Goal: Information Seeking & Learning: Learn about a topic

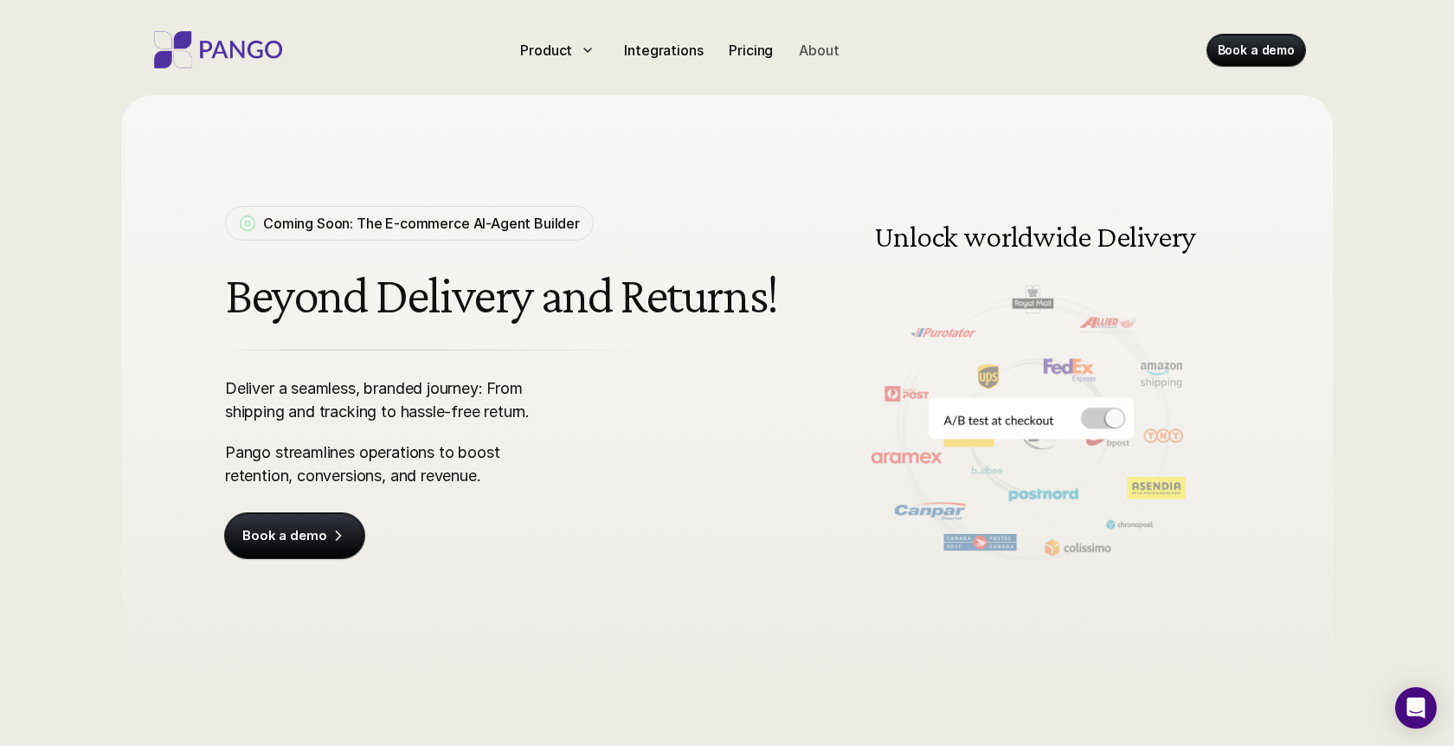
click at [822, 53] on p "About" at bounding box center [819, 50] width 40 height 21
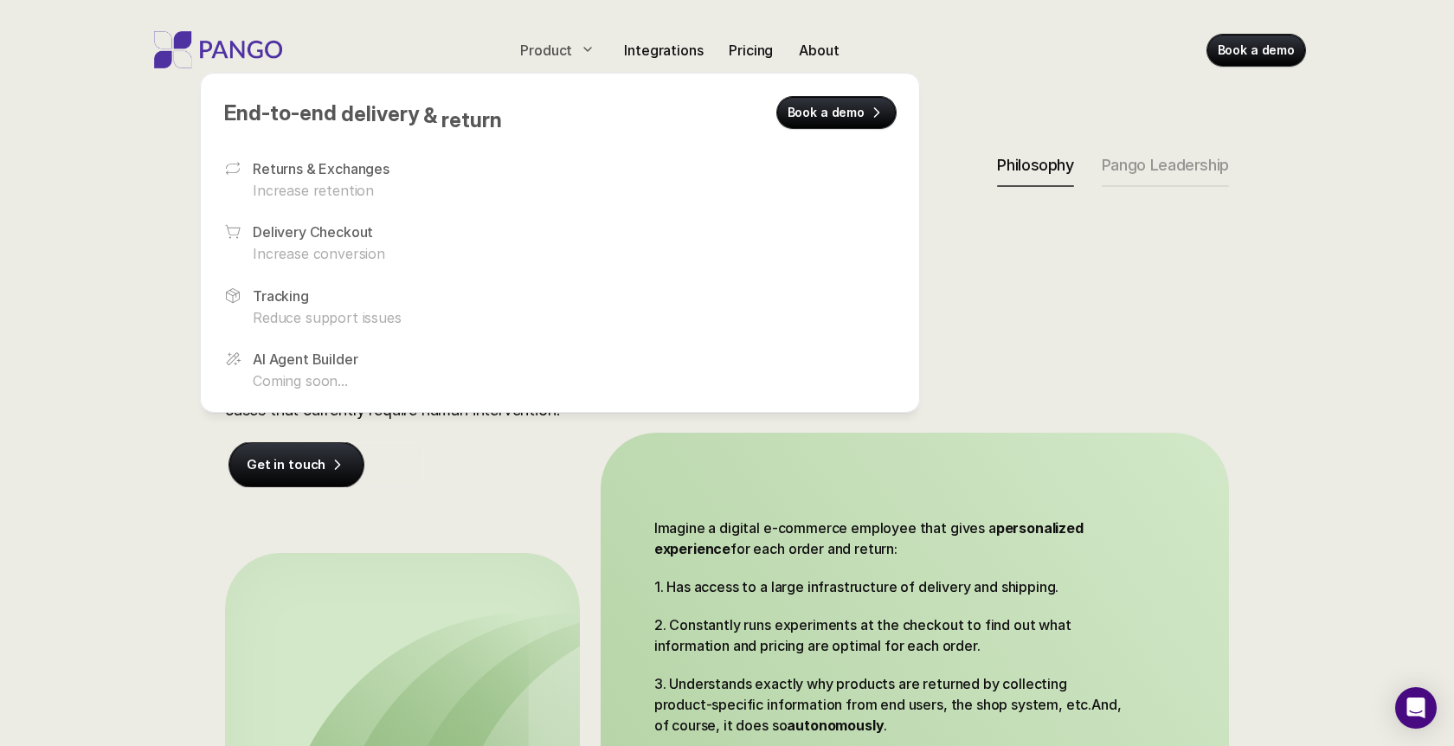
click at [573, 50] on div "Product" at bounding box center [559, 50] width 92 height 28
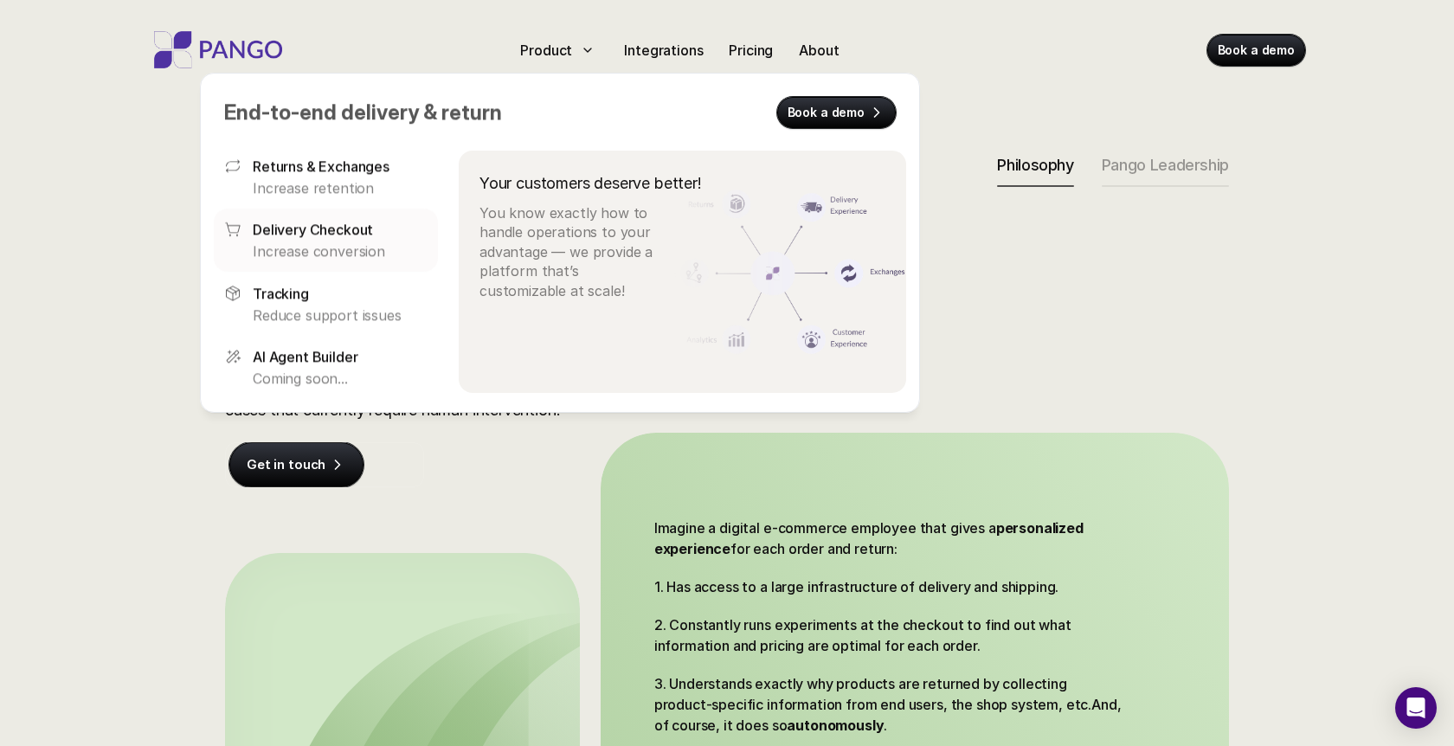
click at [343, 236] on p "Delivery Checkout" at bounding box center [313, 229] width 120 height 21
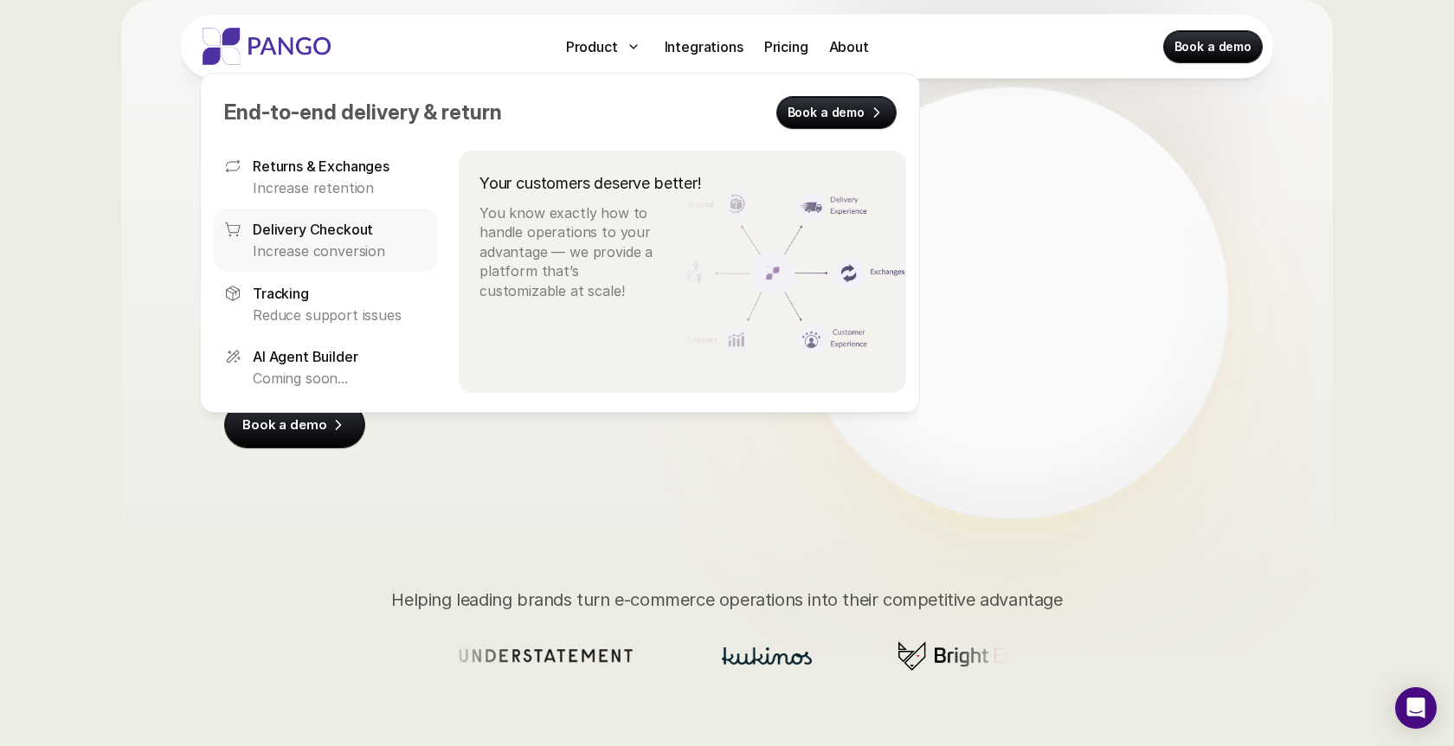
click at [352, 239] on p "Delivery Checkout" at bounding box center [313, 229] width 120 height 21
click at [344, 253] on p "Increase conversion" at bounding box center [340, 250] width 175 height 19
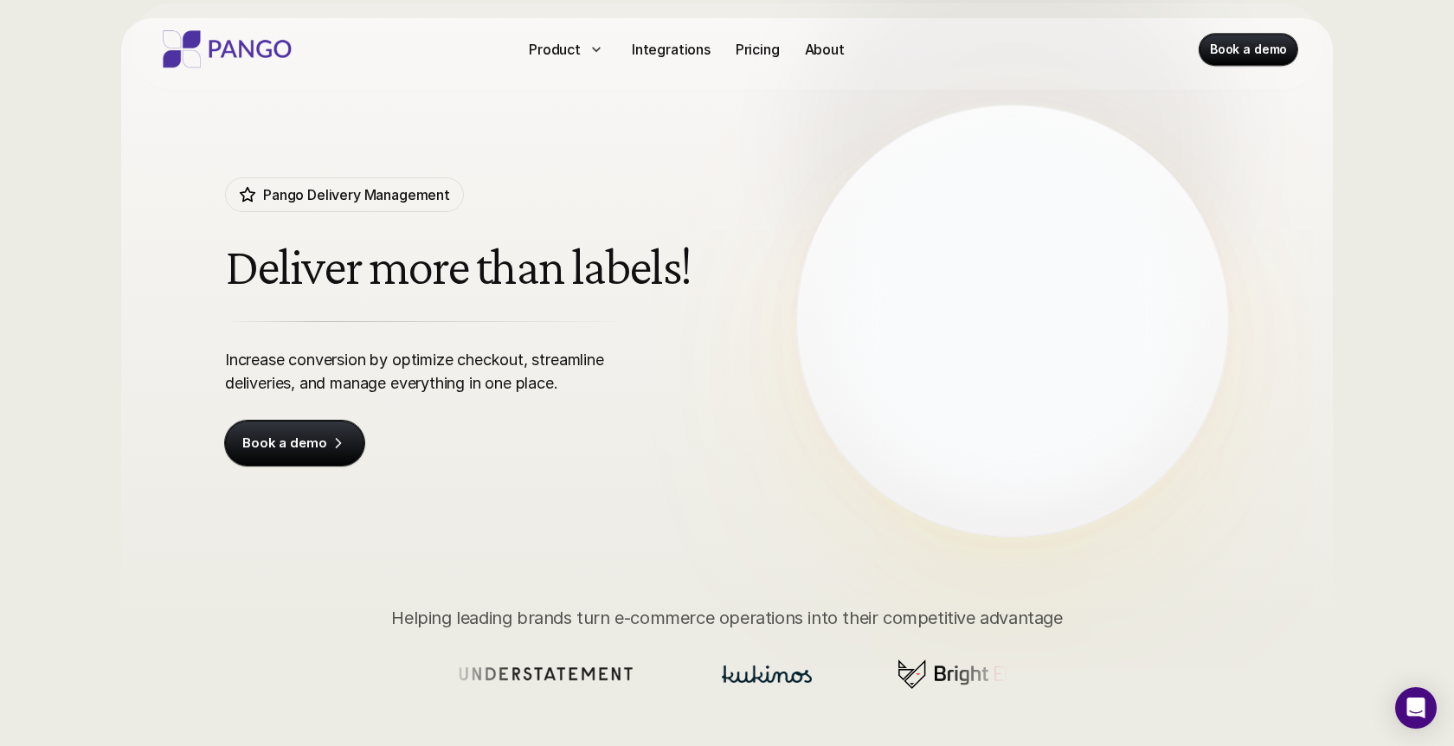
scroll to position [0, 0]
